Goal: Submit feedback/report problem

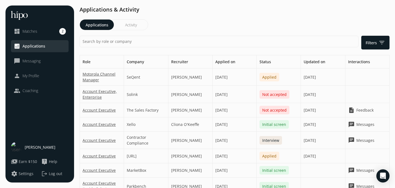
click at [37, 34] on span "Matches" at bounding box center [30, 31] width 15 height 5
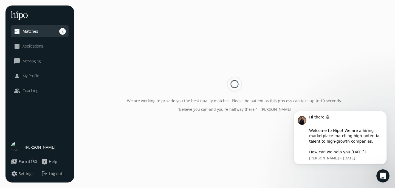
click at [32, 30] on span "Matches" at bounding box center [31, 31] width 16 height 5
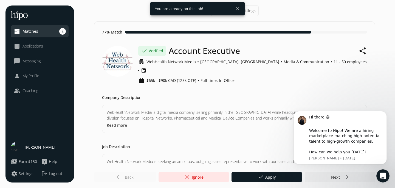
click at [195, 178] on span "close Ignore" at bounding box center [193, 176] width 19 height 7
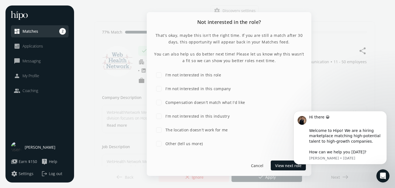
click at [191, 129] on label "The location doesn't work for me" at bounding box center [195, 130] width 63 height 6
click at [164, 129] on input "The location doesn't work for me" at bounding box center [158, 129] width 11 height 11
checkbox input "true"
click at [281, 163] on span "Submit feedback" at bounding box center [285, 165] width 31 height 6
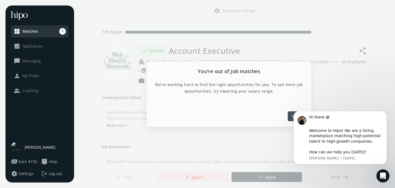
click at [290, 116] on div "Hi there 😀 ​ Welcome to Hipo! We are a hiring marketplace matching high-potenti…" at bounding box center [340, 130] width 101 height 69
click at [289, 117] on body "Hi there 😀 ​ Welcome to Hipo! We are a hiring marketplace matching high-potenti…" at bounding box center [340, 144] width 105 height 77
click at [283, 52] on div at bounding box center [197, 94] width 395 height 188
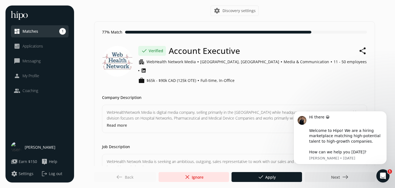
click at [330, 174] on body "Hi there 😀 ​ Welcome to Hipo! We are a hiring marketplace matching high-potenti…" at bounding box center [340, 144] width 105 height 77
